Goal: Book appointment/travel/reservation

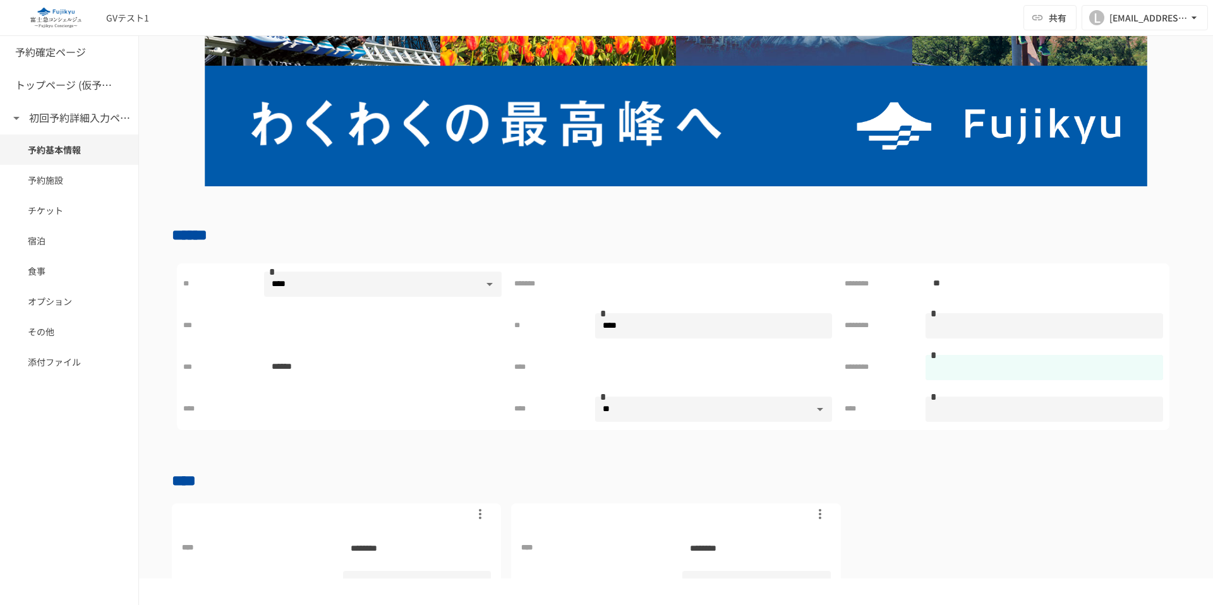
scroll to position [257, 0]
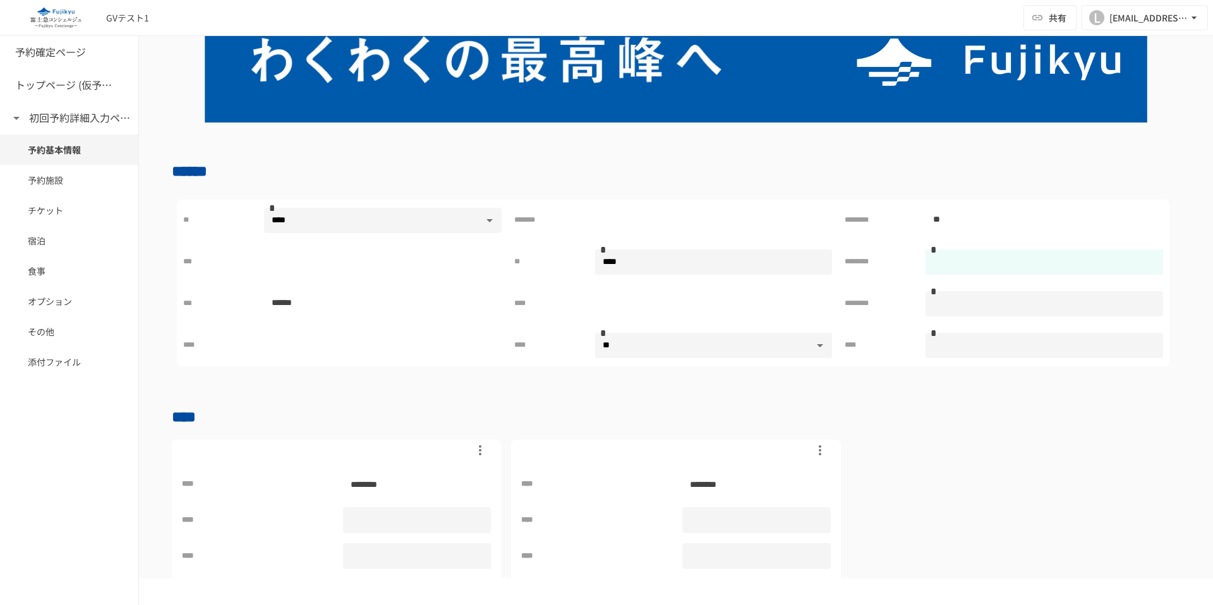
click at [954, 259] on input "*" at bounding box center [1045, 262] width 238 height 23
click at [953, 262] on input "*" at bounding box center [1045, 262] width 238 height 23
type input "*"
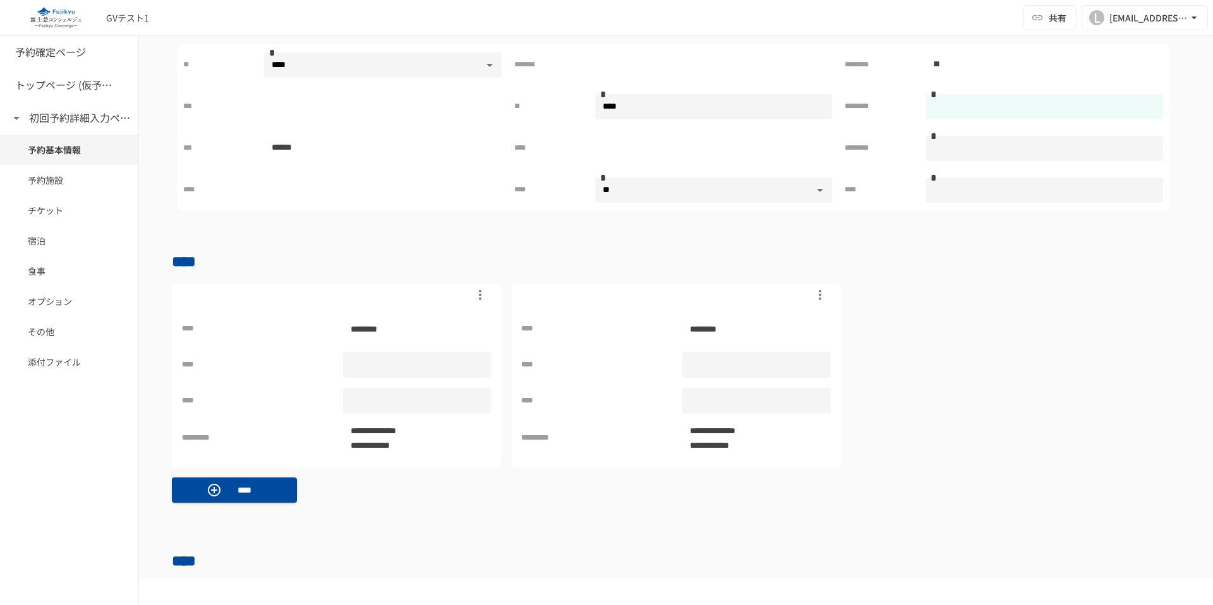
scroll to position [413, 0]
click at [397, 363] on div at bounding box center [417, 364] width 148 height 26
type input "*"
click at [411, 414] on div "**********" at bounding box center [336, 383] width 309 height 136
click at [406, 391] on div at bounding box center [417, 400] width 148 height 26
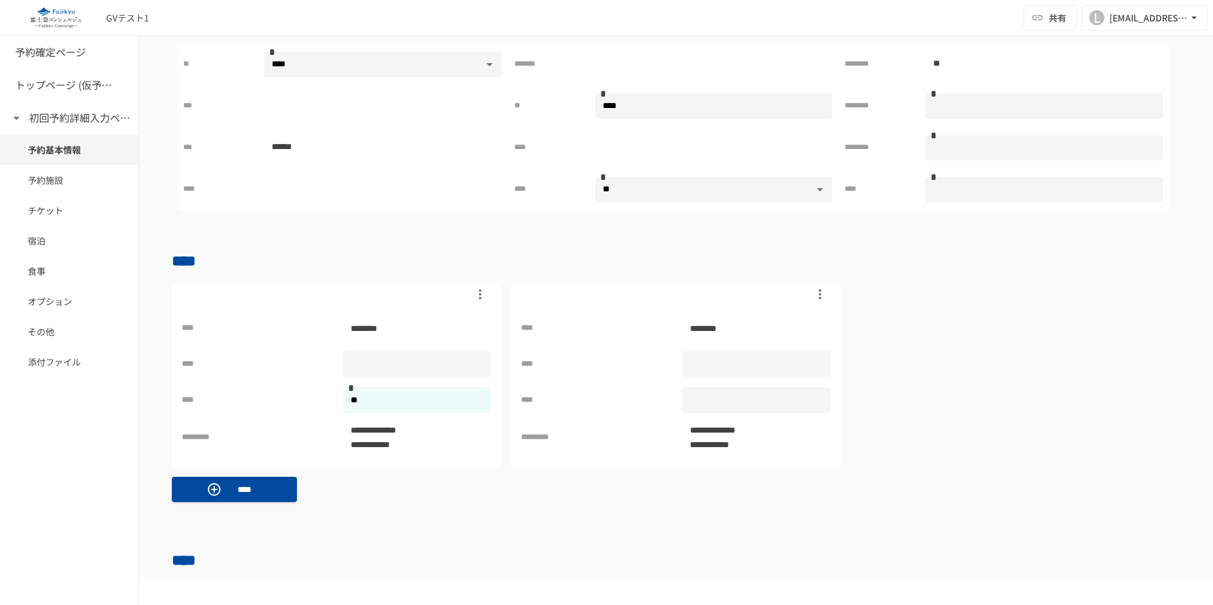
type input "*"
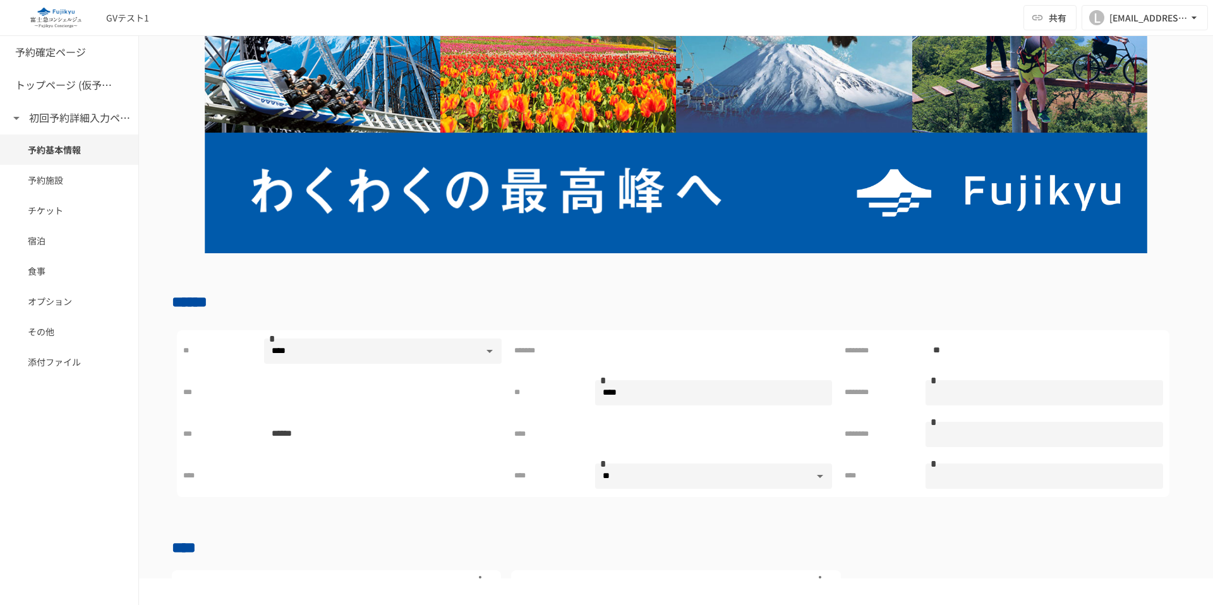
scroll to position [126, 0]
click at [609, 437] on p at bounding box center [602, 434] width 15 height 16
click at [644, 439] on div at bounding box center [714, 433] width 238 height 25
click at [618, 348] on div at bounding box center [714, 350] width 238 height 25
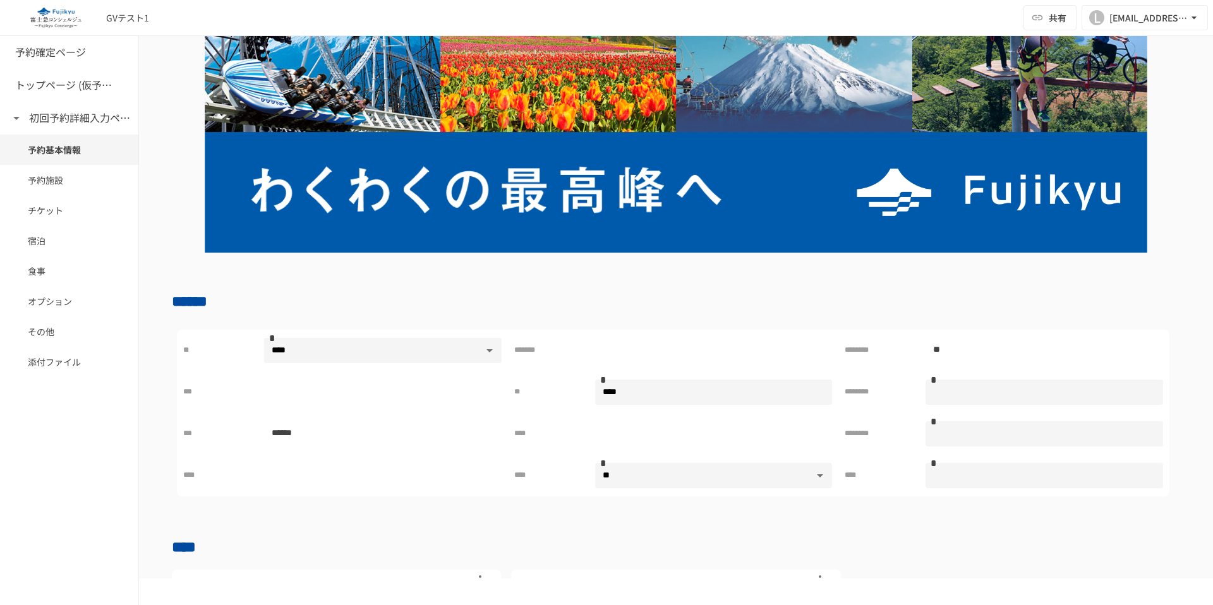
click at [618, 348] on div at bounding box center [714, 350] width 238 height 25
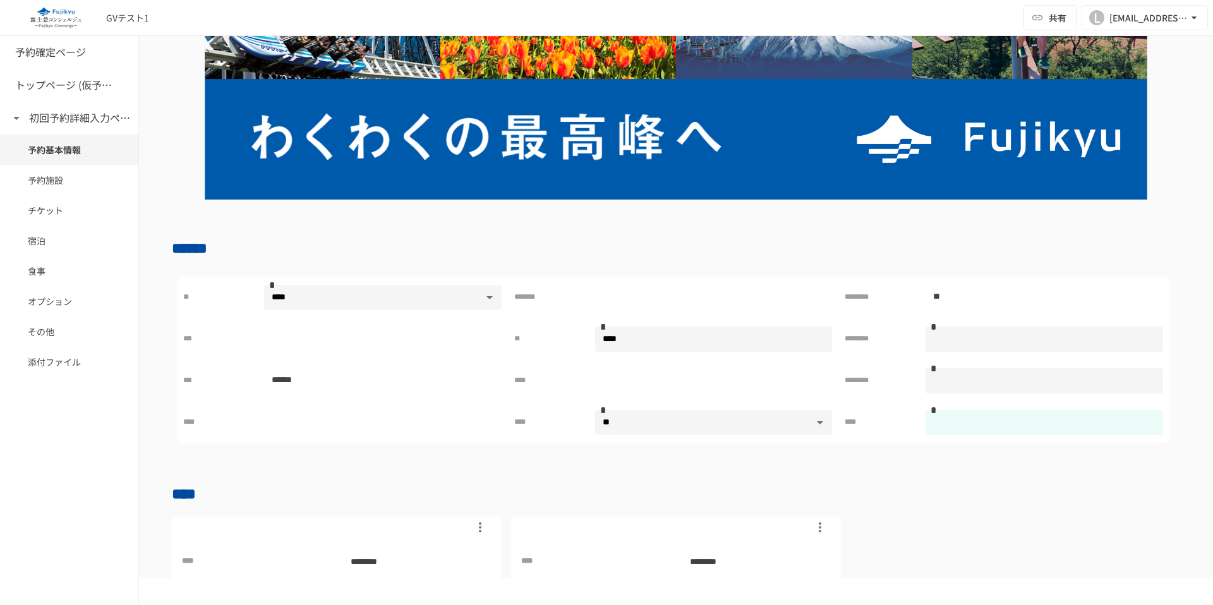
click at [962, 421] on input "text" at bounding box center [1045, 422] width 238 height 23
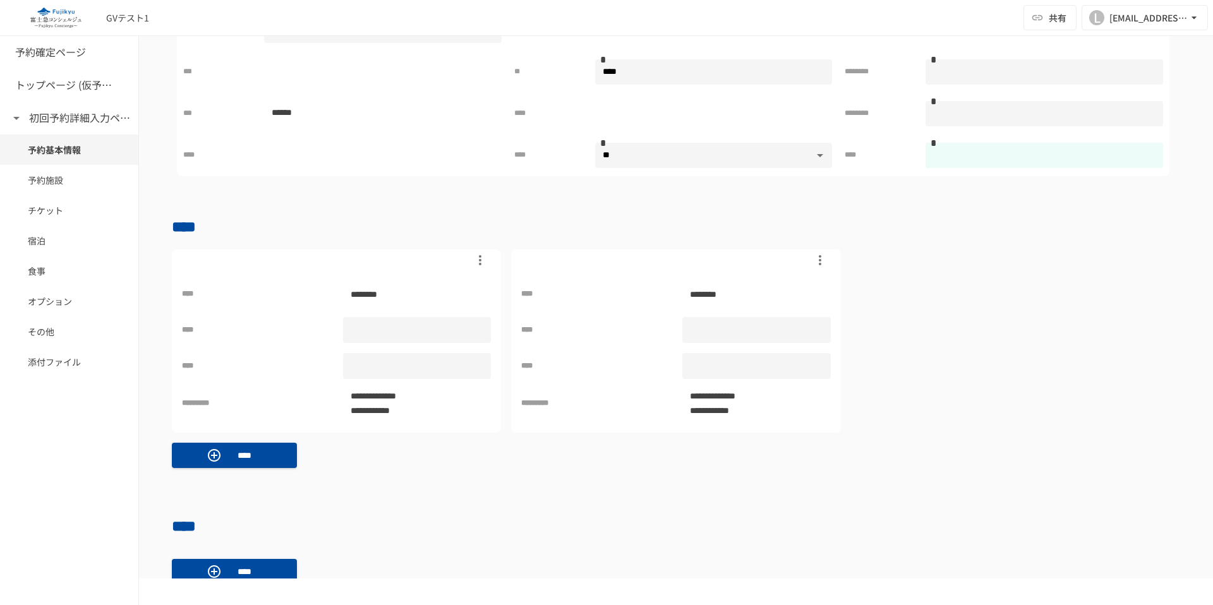
scroll to position [350, 0]
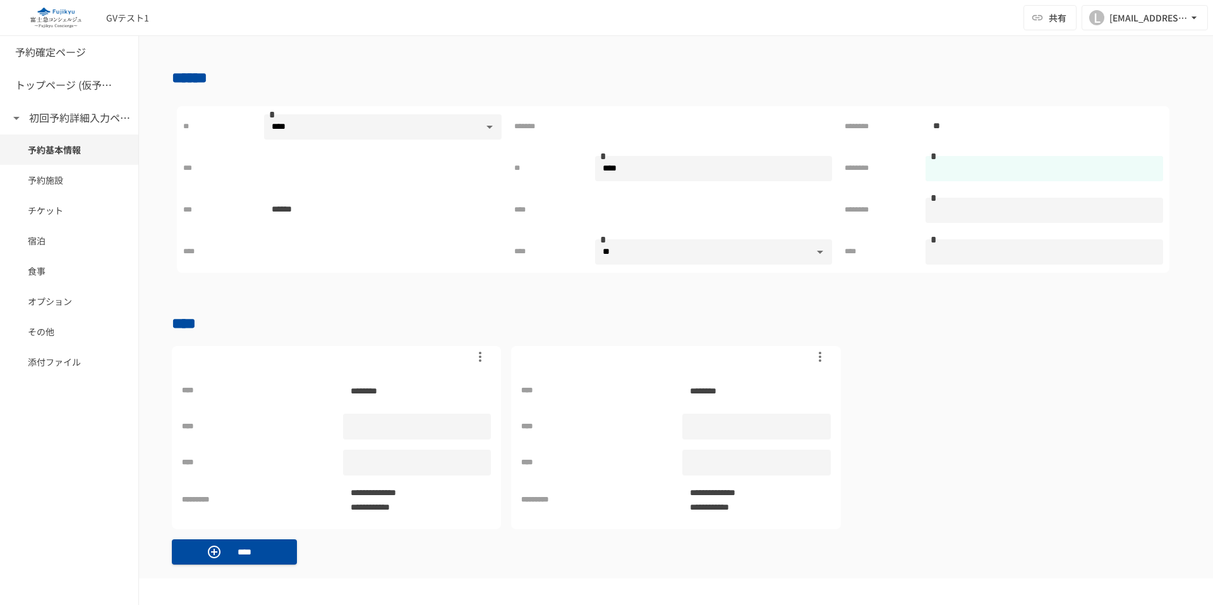
click at [961, 167] on input "*" at bounding box center [1045, 168] width 238 height 23
type input "*"
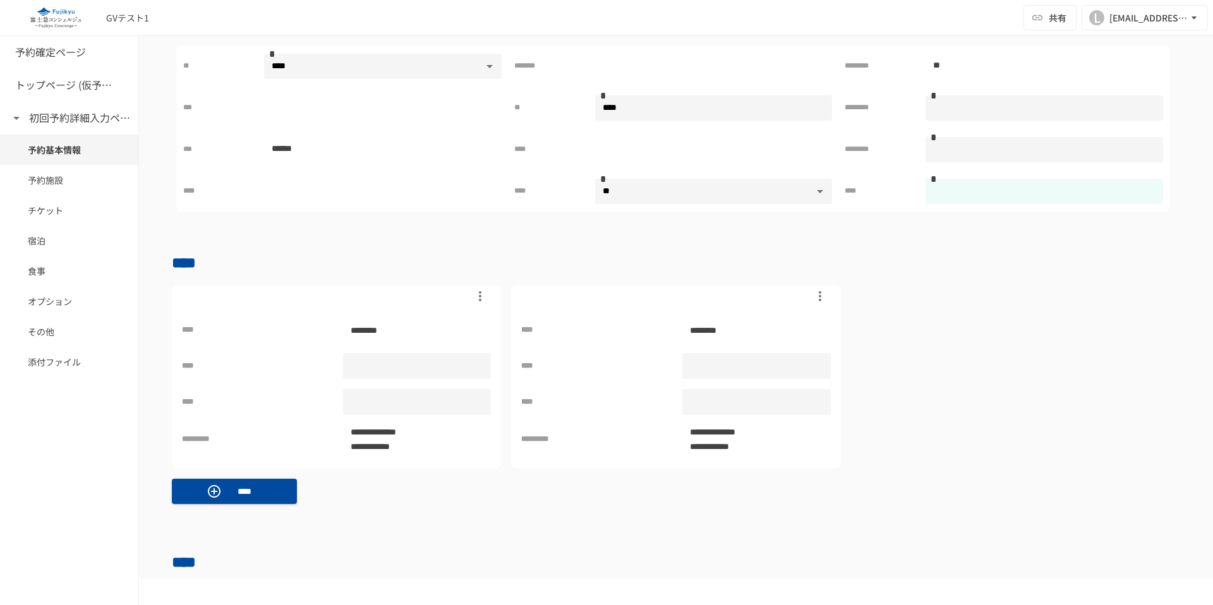
click at [956, 191] on input "text" at bounding box center [1045, 191] width 238 height 23
click at [433, 372] on div at bounding box center [417, 366] width 148 height 26
type input "**"
click at [398, 404] on div at bounding box center [417, 402] width 148 height 26
type input "*"
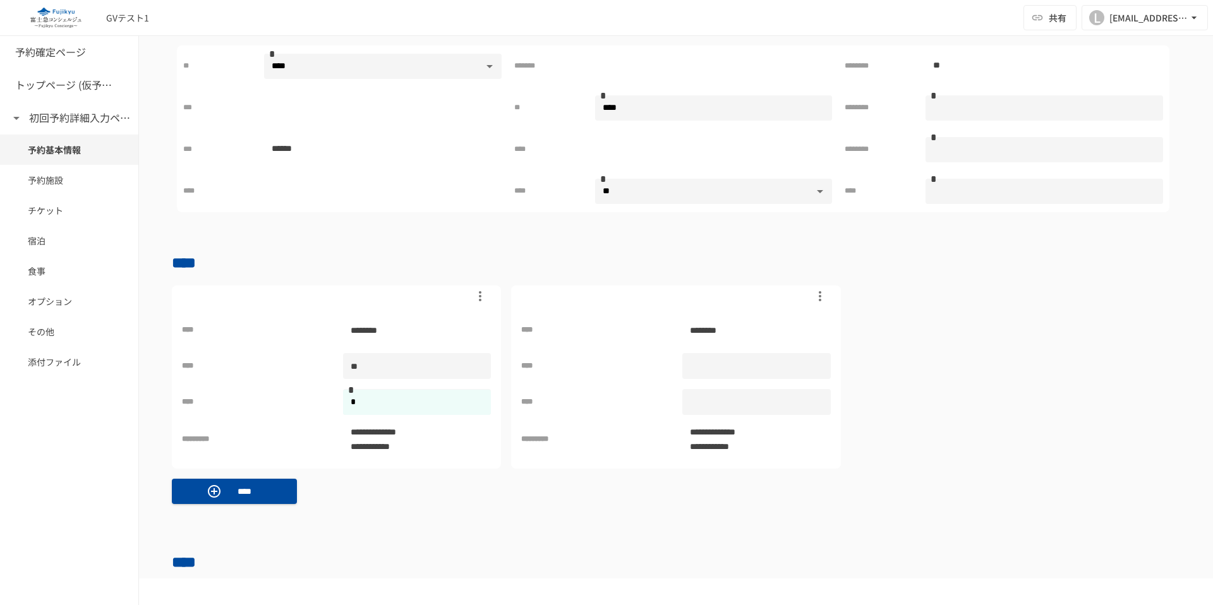
type input "**"
click at [710, 365] on div at bounding box center [756, 366] width 148 height 26
click at [710, 365] on input "text" at bounding box center [756, 366] width 148 height 23
type input "**"
click at [712, 402] on div at bounding box center [756, 402] width 148 height 26
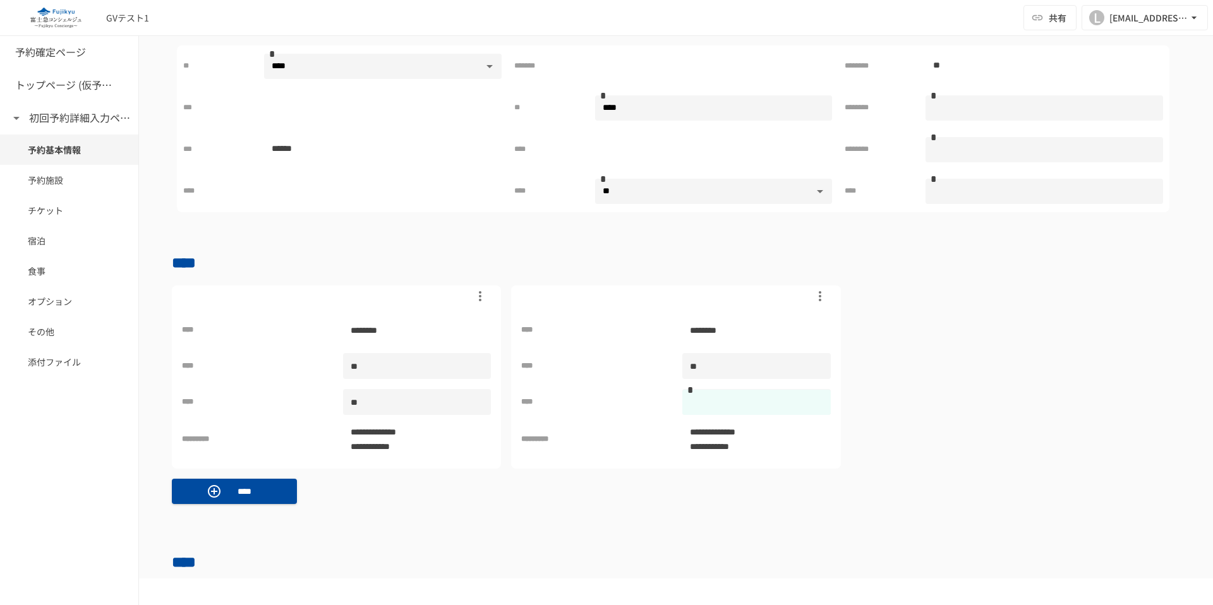
click at [712, 402] on input "text" at bounding box center [756, 402] width 148 height 23
type input "**"
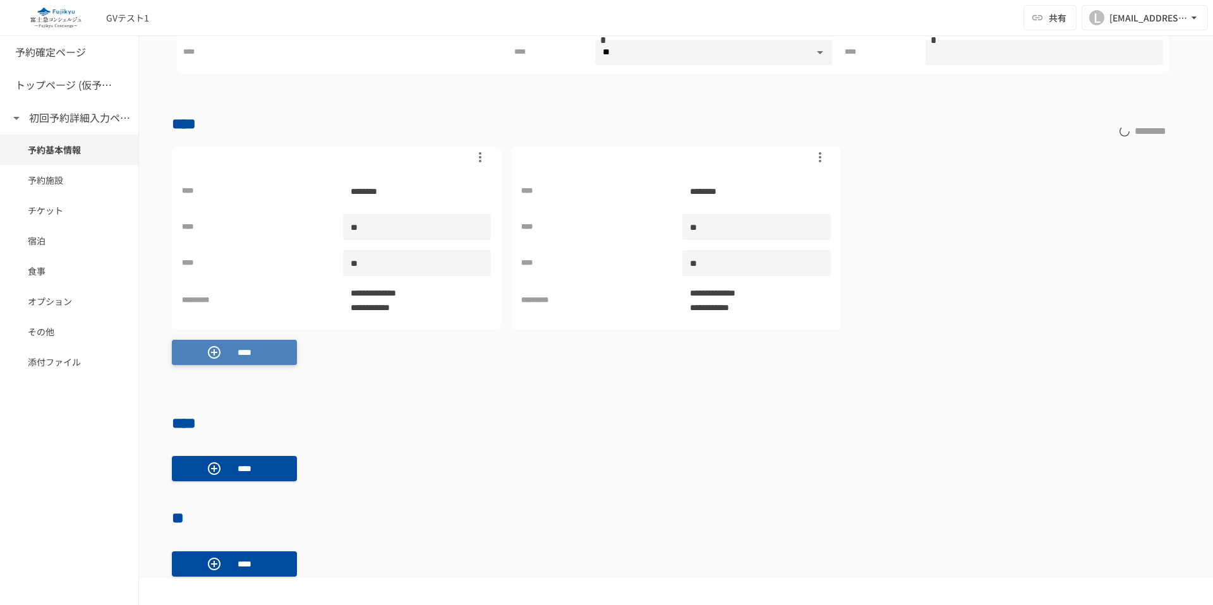
click at [209, 353] on icon "button" at bounding box center [214, 352] width 13 height 13
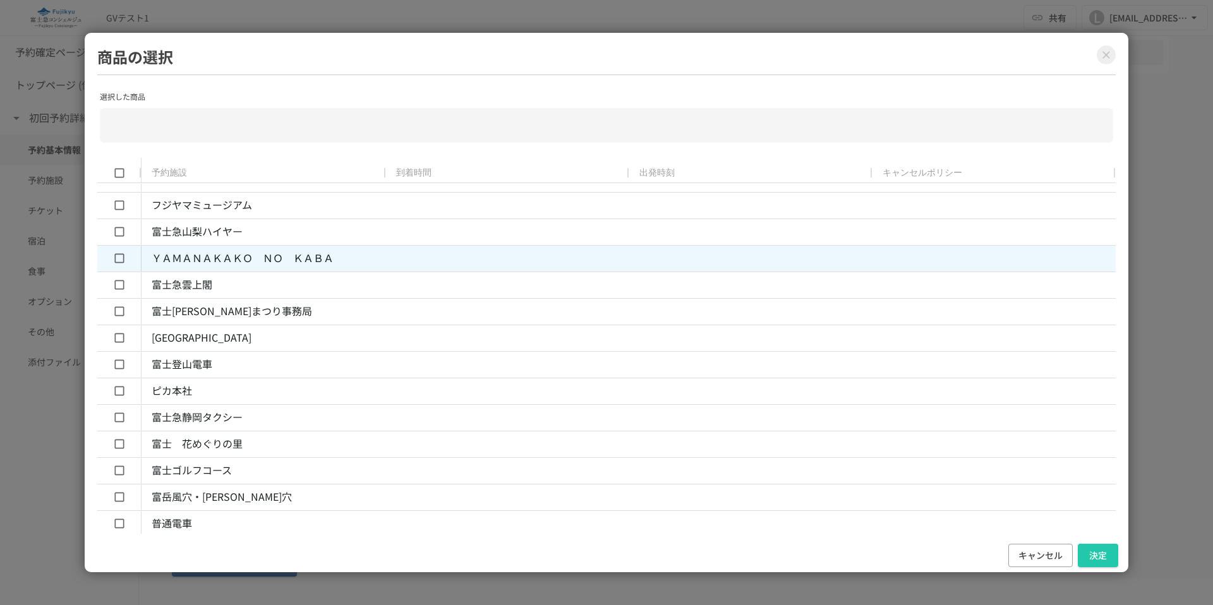
scroll to position [897, 0]
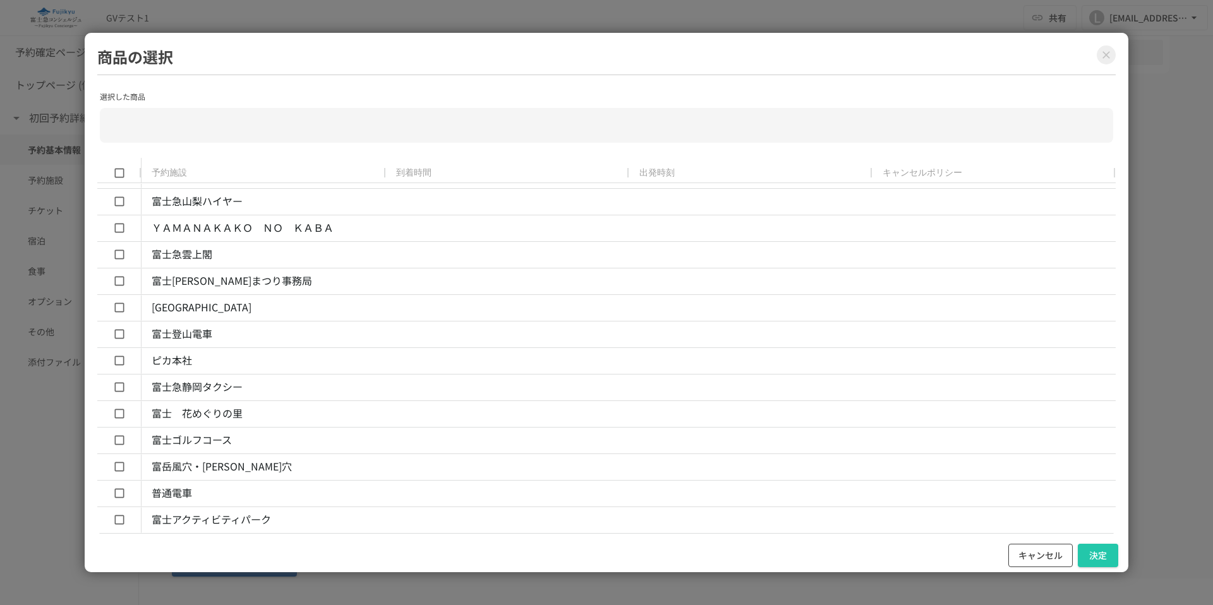
click at [1029, 562] on button "キャンセル" at bounding box center [1040, 555] width 64 height 23
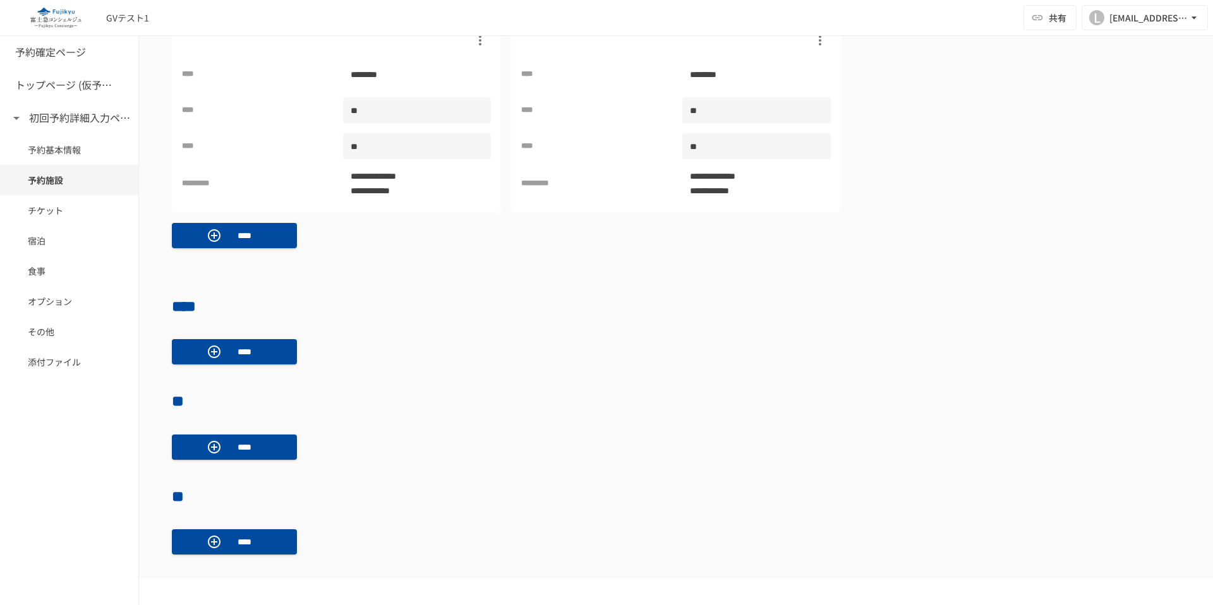
scroll to position [689, 0]
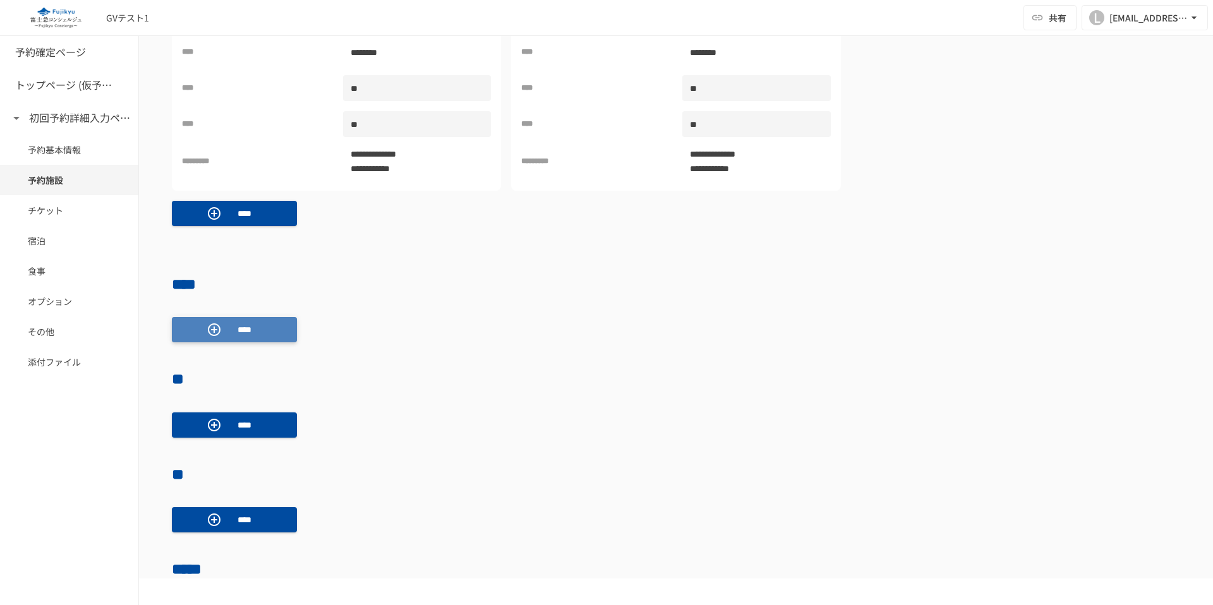
click at [221, 332] on icon "button" at bounding box center [214, 329] width 15 height 15
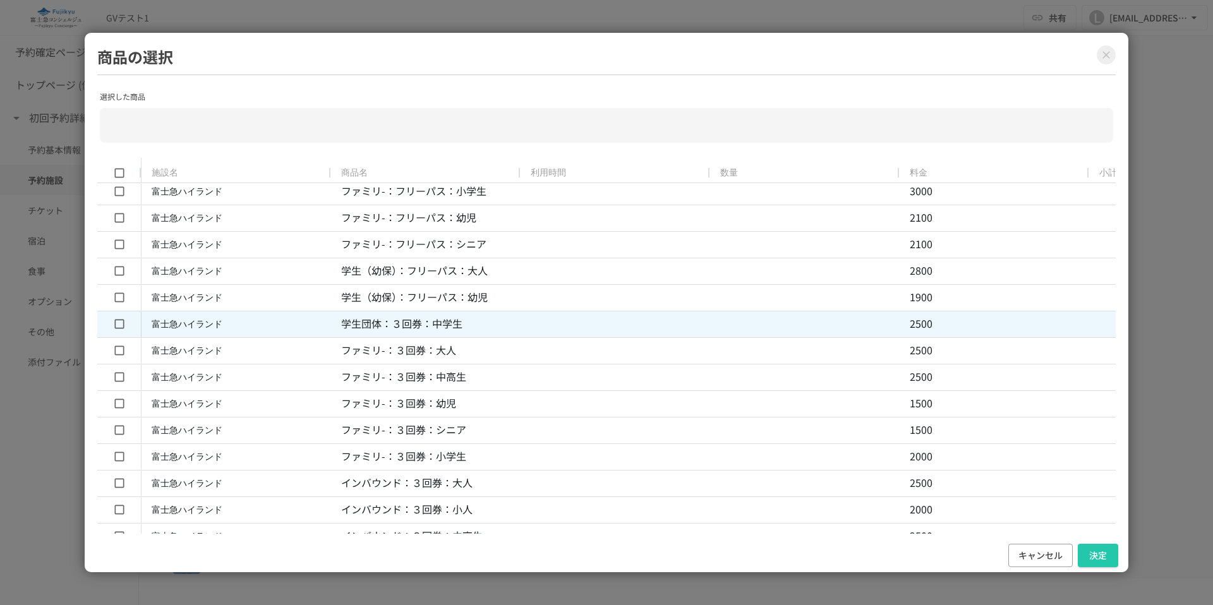
scroll to position [0, 0]
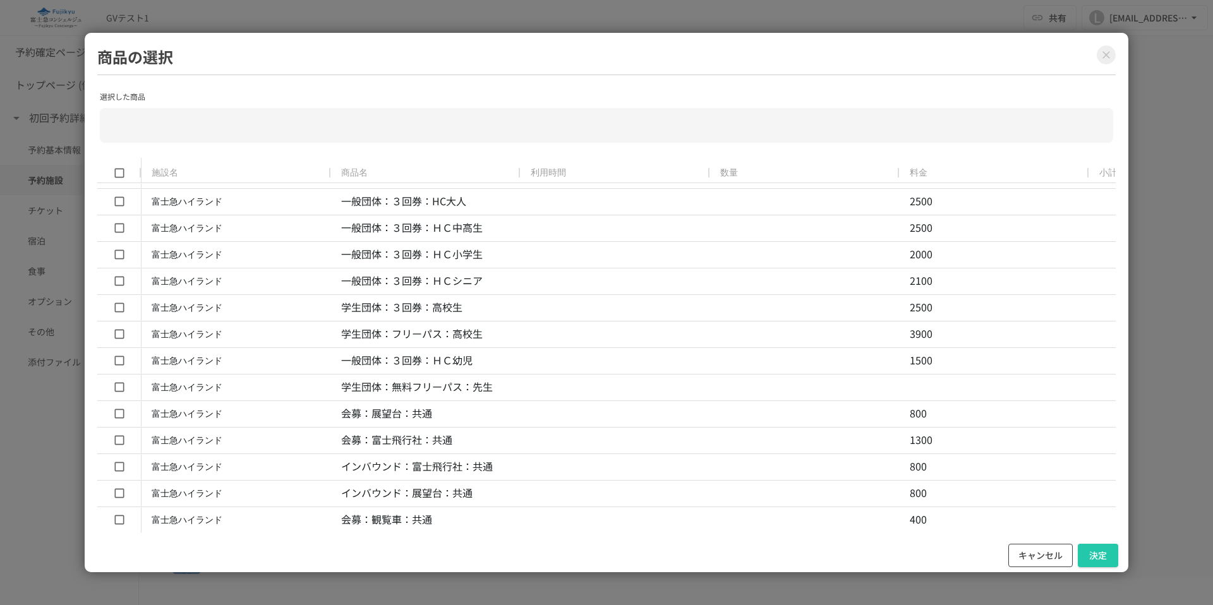
click at [1049, 557] on button "キャンセル" at bounding box center [1040, 555] width 64 height 23
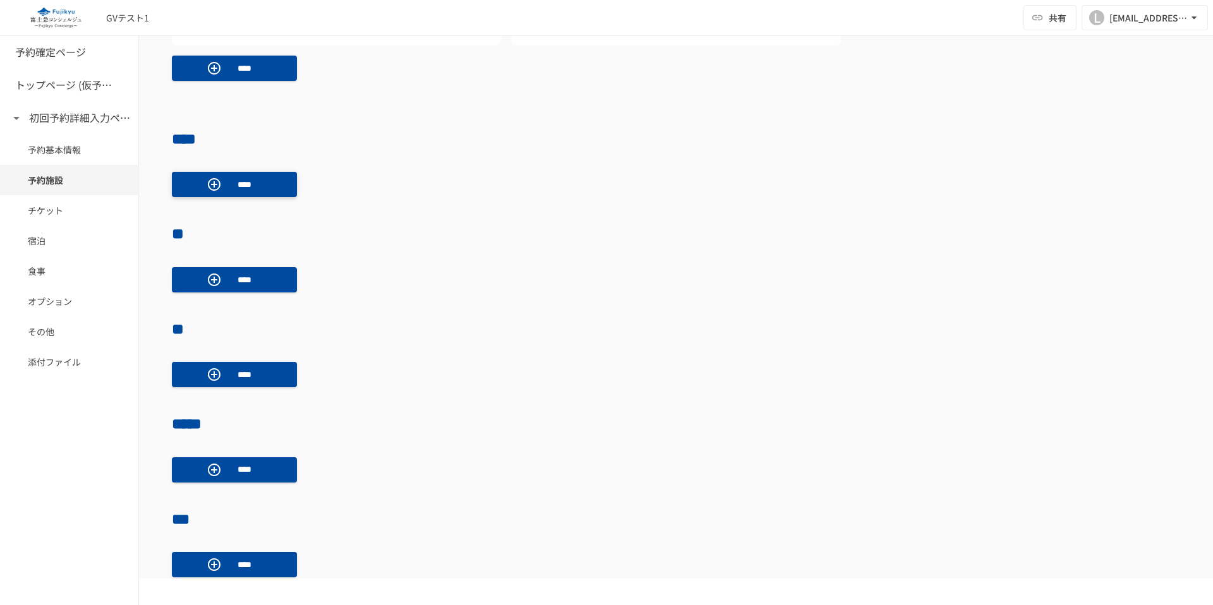
click at [255, 181] on p "****" at bounding box center [244, 185] width 35 height 14
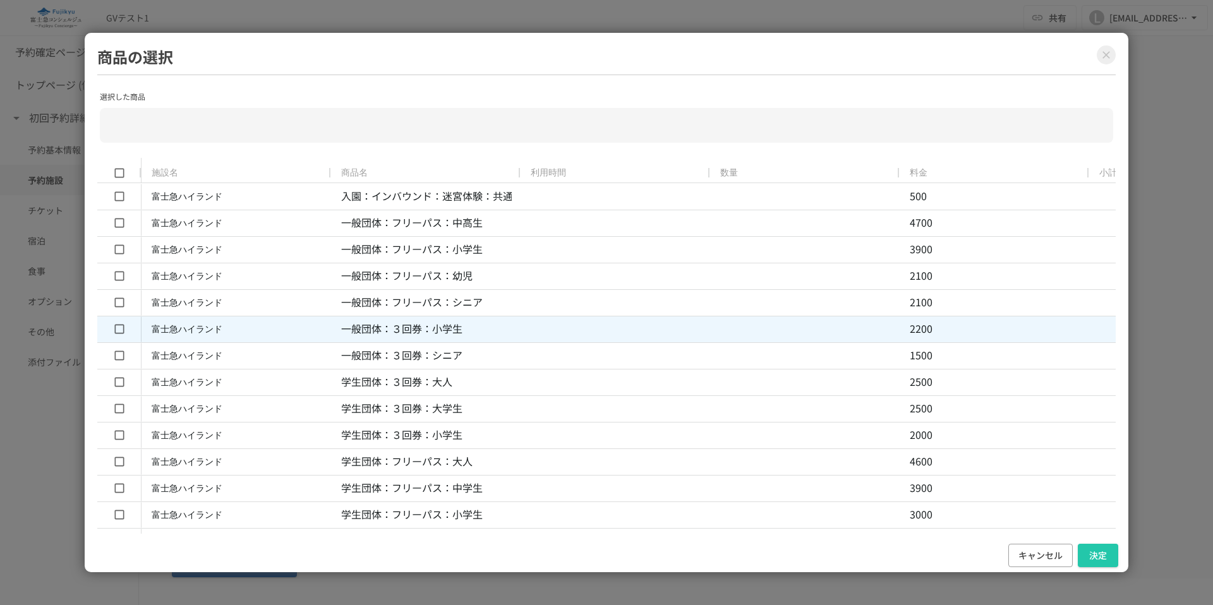
type input "**********"
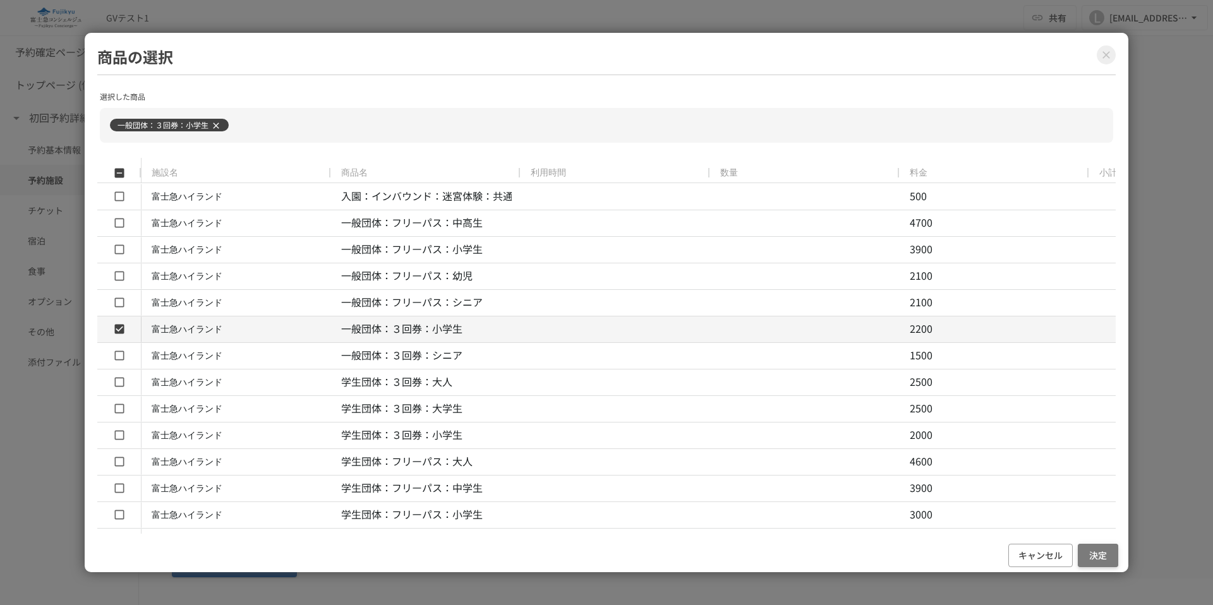
click at [1102, 562] on button "決定" at bounding box center [1098, 555] width 40 height 23
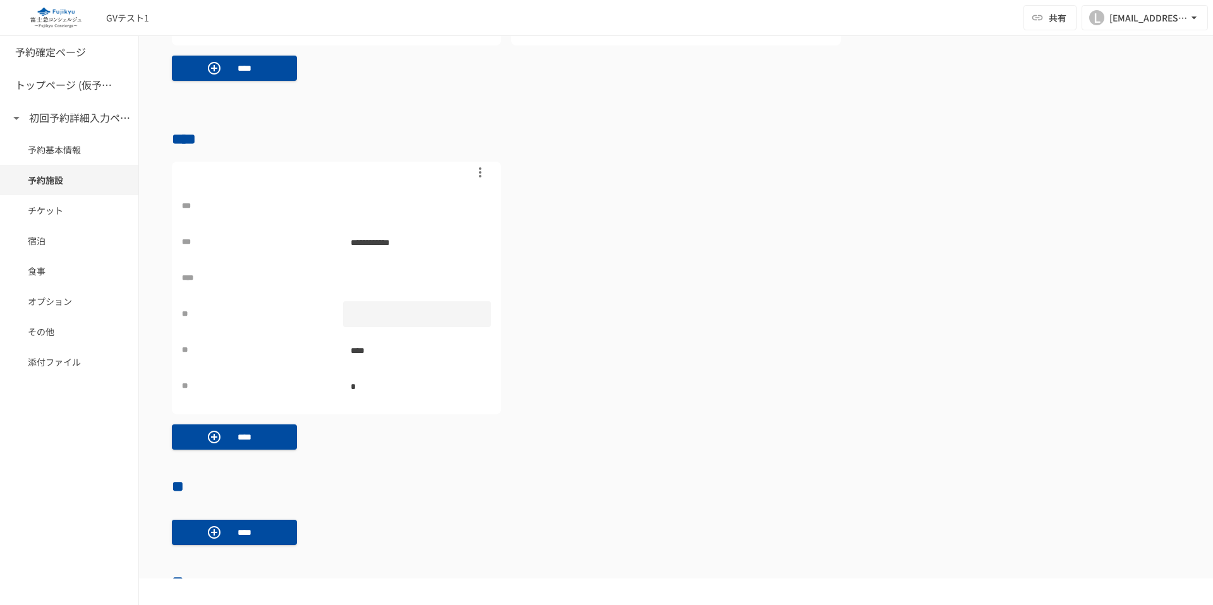
click at [395, 313] on div at bounding box center [417, 314] width 148 height 26
click at [480, 312] on input "*" at bounding box center [417, 314] width 148 height 23
type input "*"
click at [480, 312] on input "*" at bounding box center [417, 314] width 148 height 23
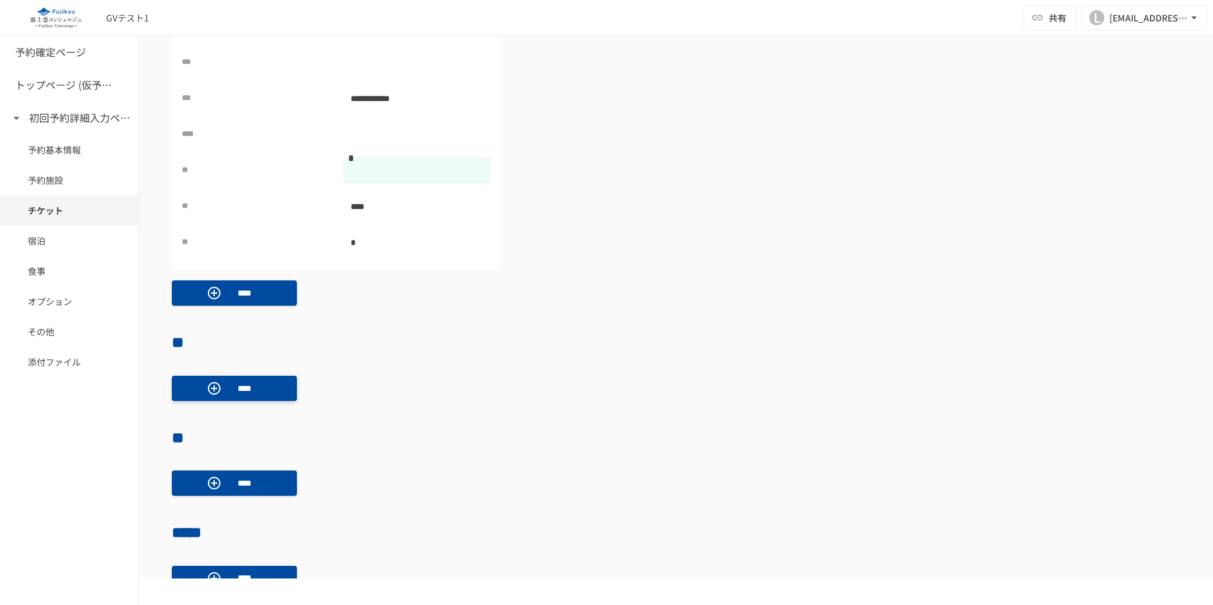
click at [219, 390] on icon "button" at bounding box center [214, 388] width 13 height 13
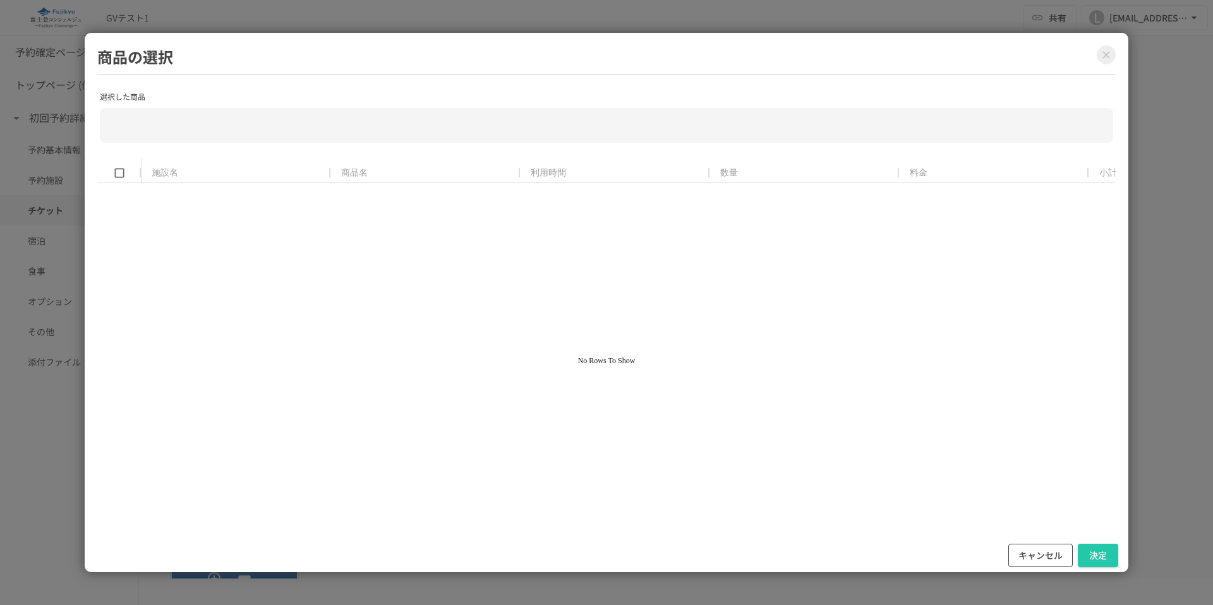
click at [1028, 557] on button "キャンセル" at bounding box center [1040, 555] width 64 height 23
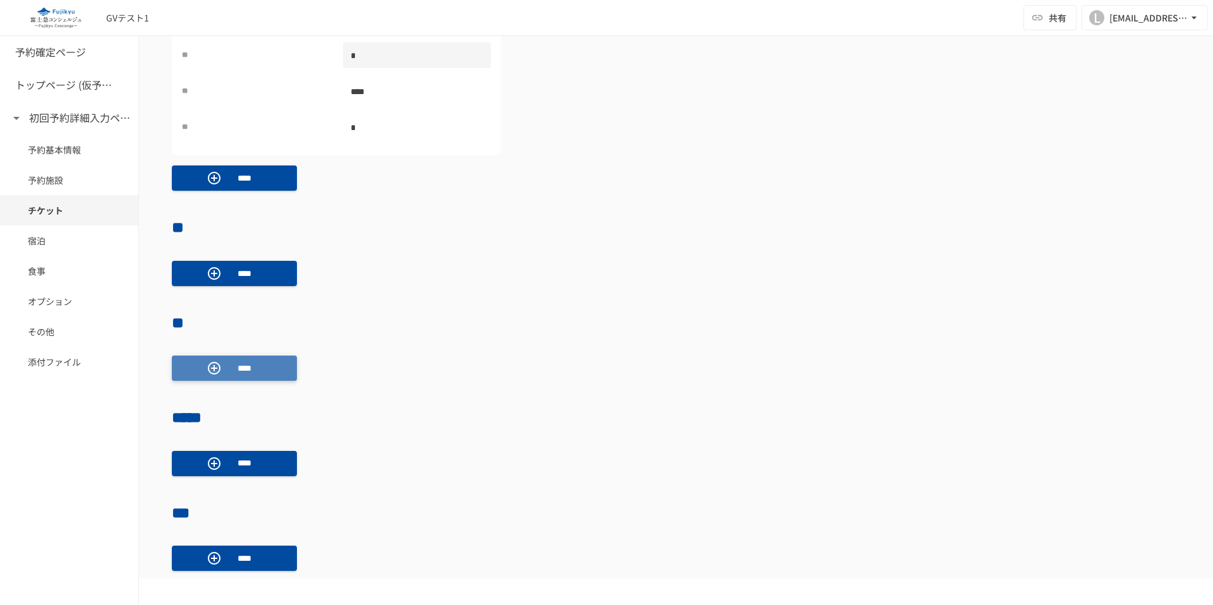
click at [215, 372] on icon "button" at bounding box center [214, 368] width 15 height 15
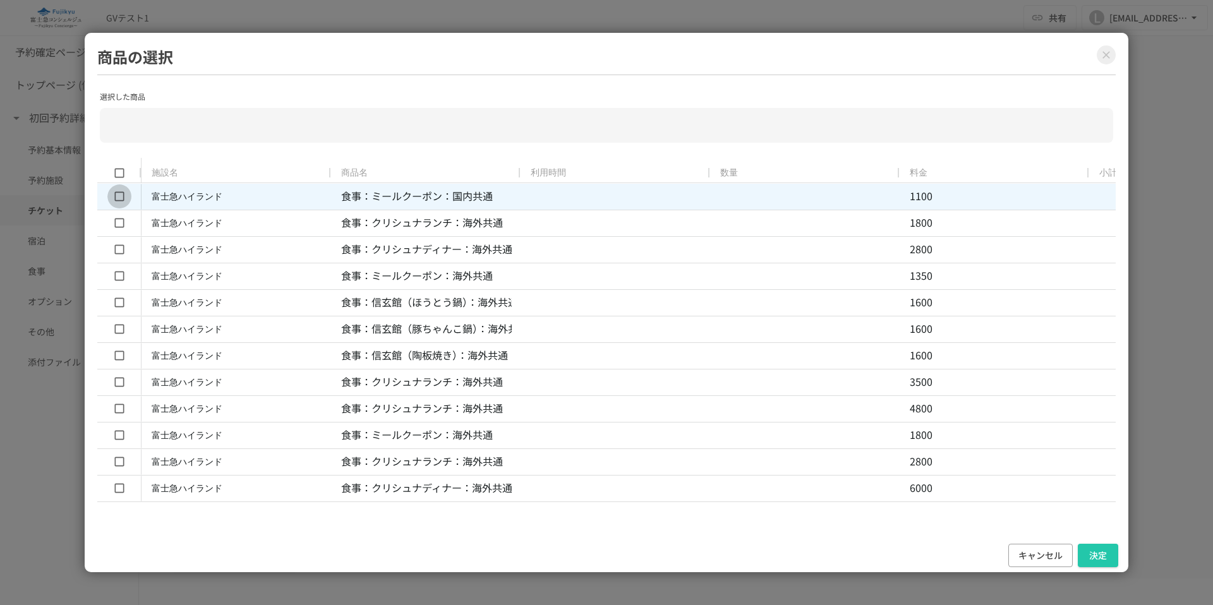
type input "**********"
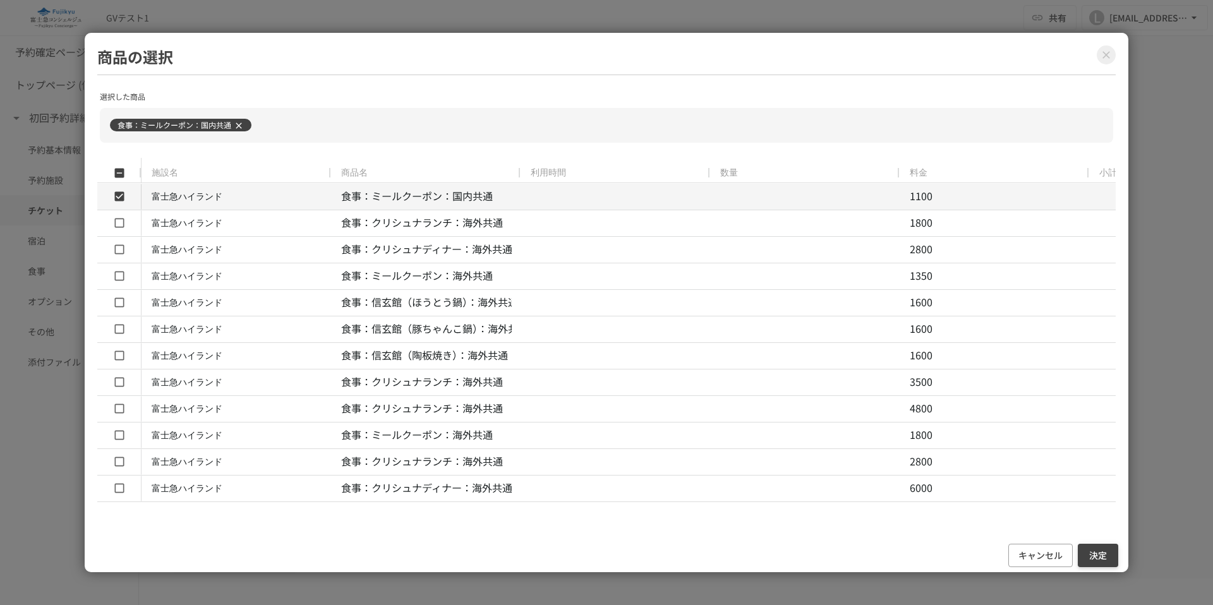
click at [1099, 559] on button "決定" at bounding box center [1098, 555] width 40 height 23
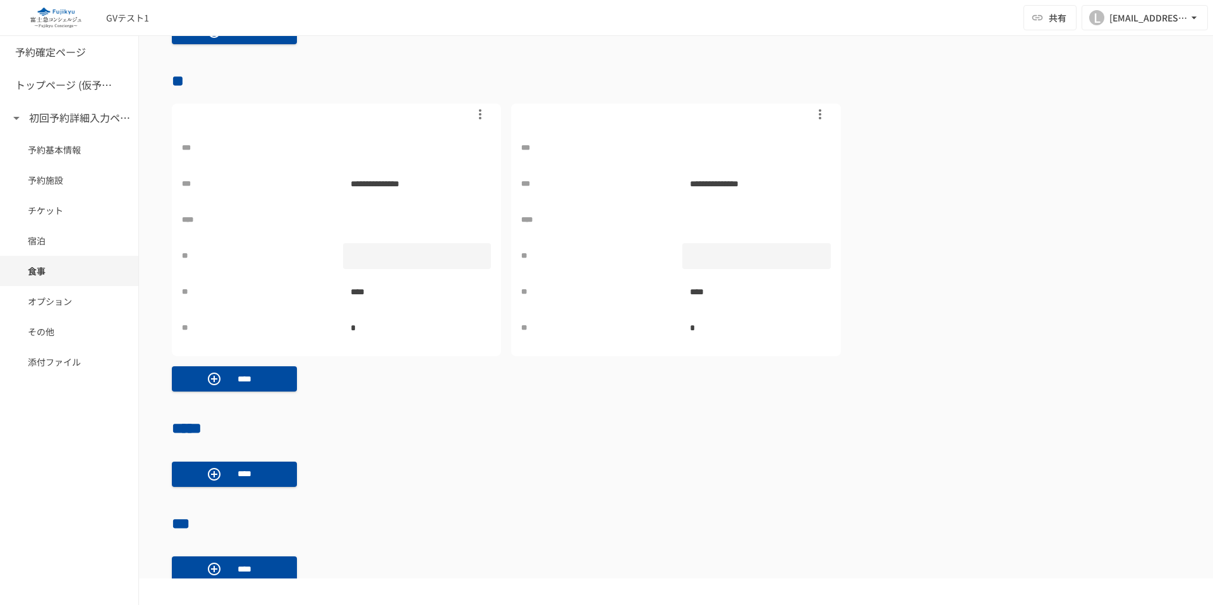
scroll to position [1336, 0]
click at [216, 471] on icon "button" at bounding box center [214, 473] width 15 height 15
